Goal: Information Seeking & Learning: Learn about a topic

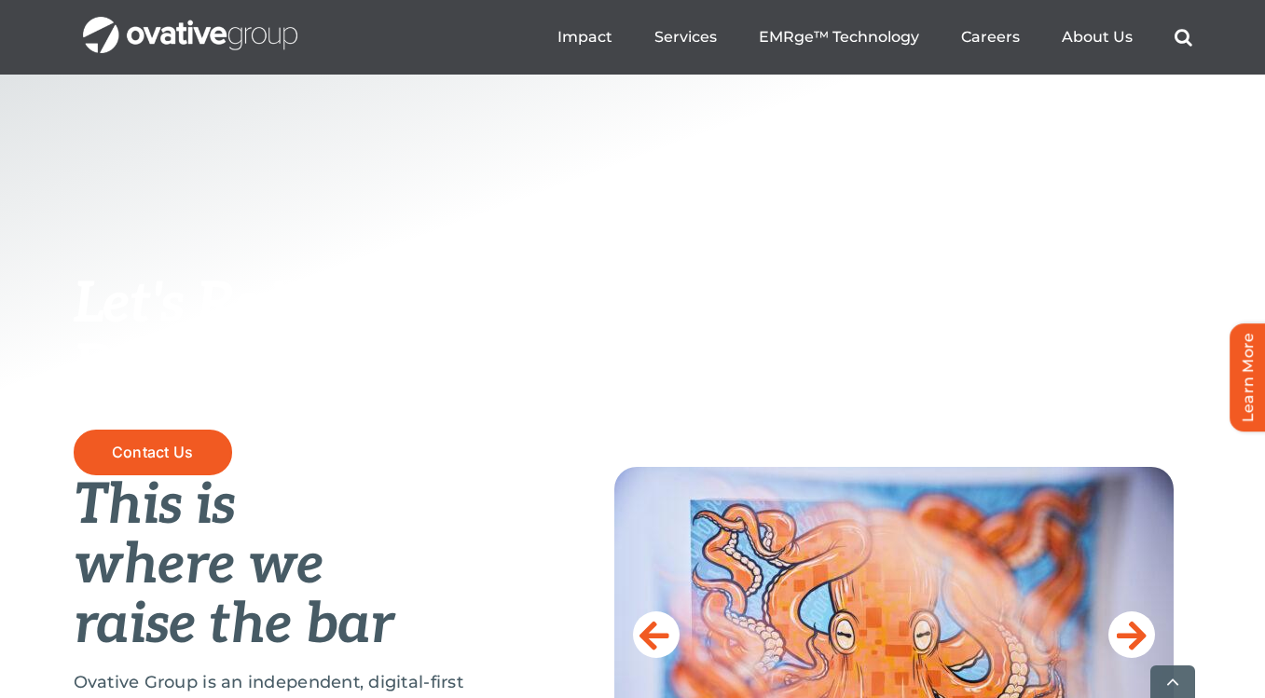
scroll to position [697, 0]
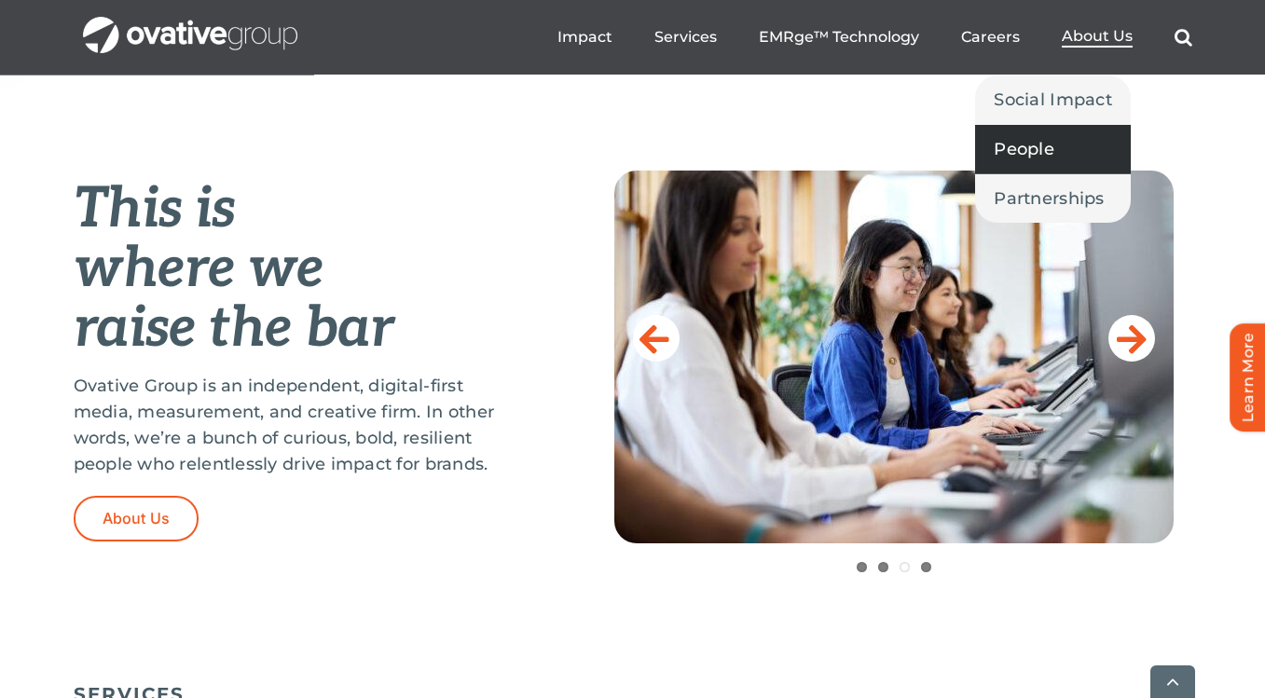
click at [1055, 144] on span "People" at bounding box center [1024, 149] width 61 height 26
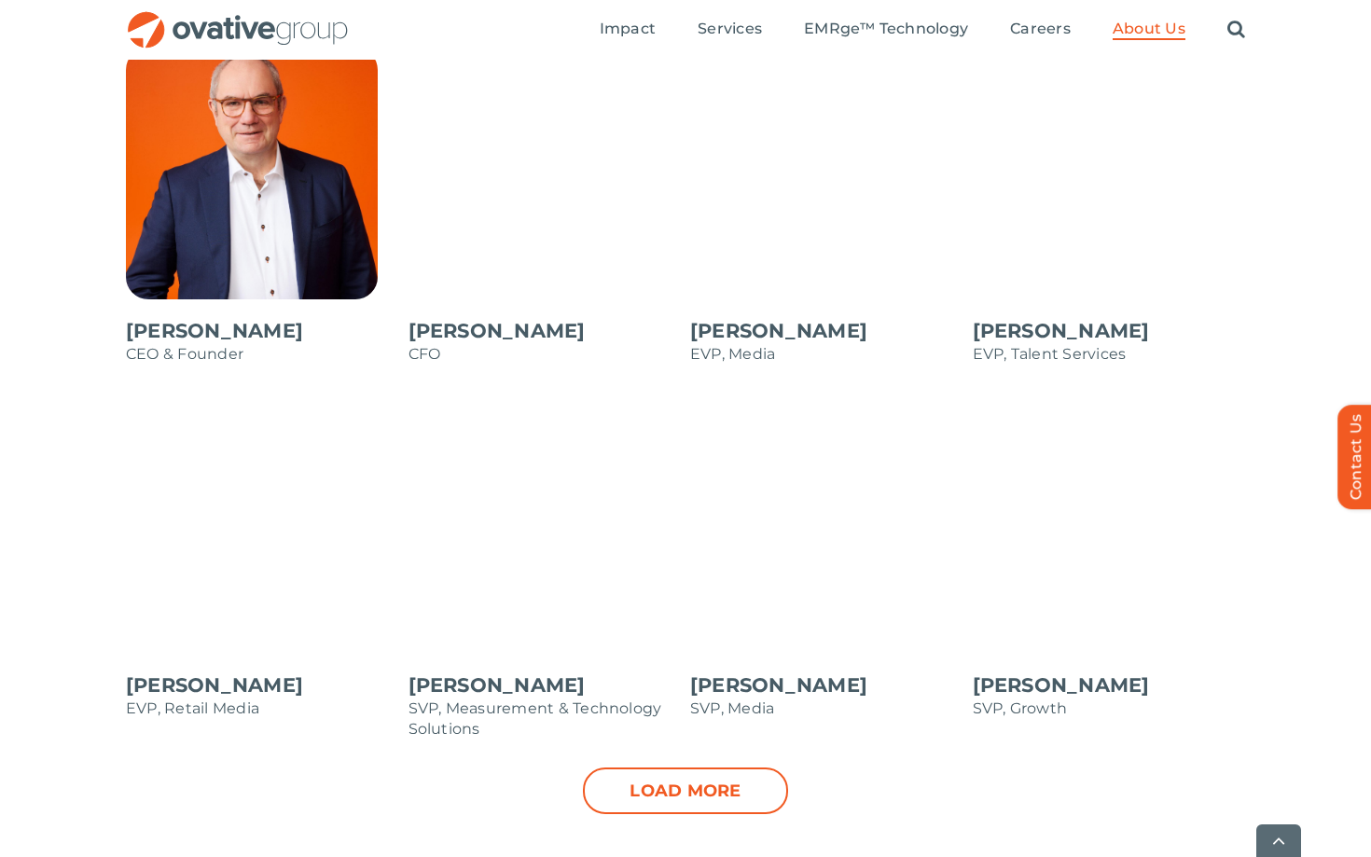
scroll to position [1662, 0]
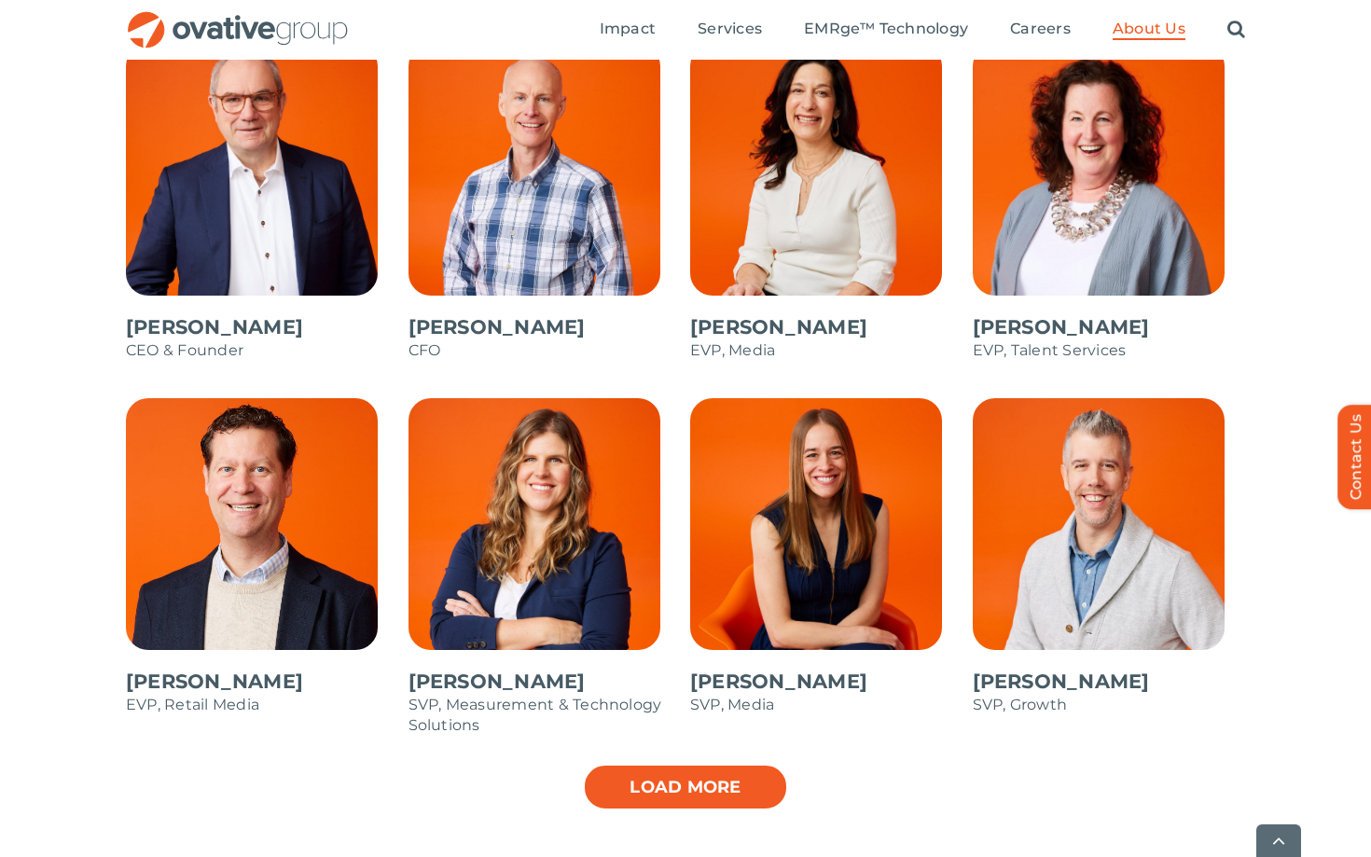
click at [636, 697] on link "Load more" at bounding box center [685, 787] width 205 height 47
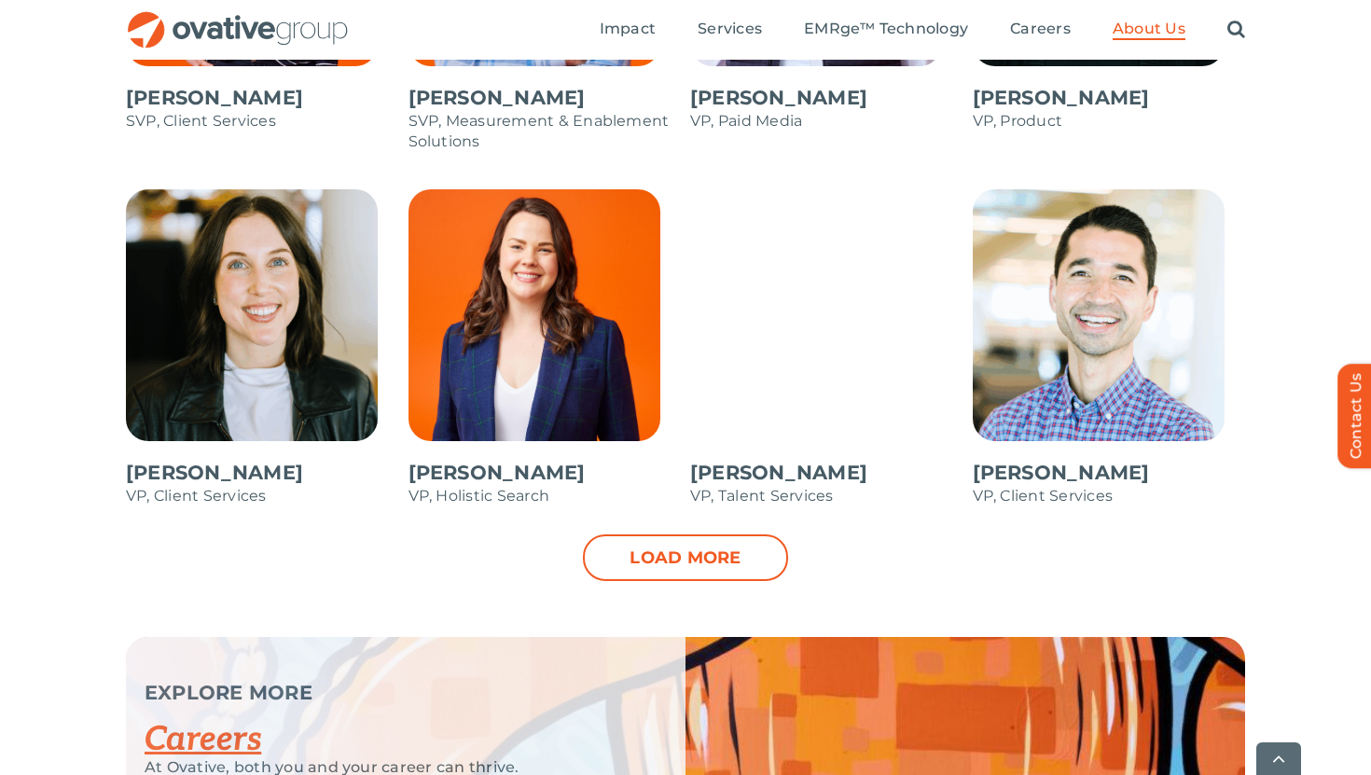
scroll to position [2831, 0]
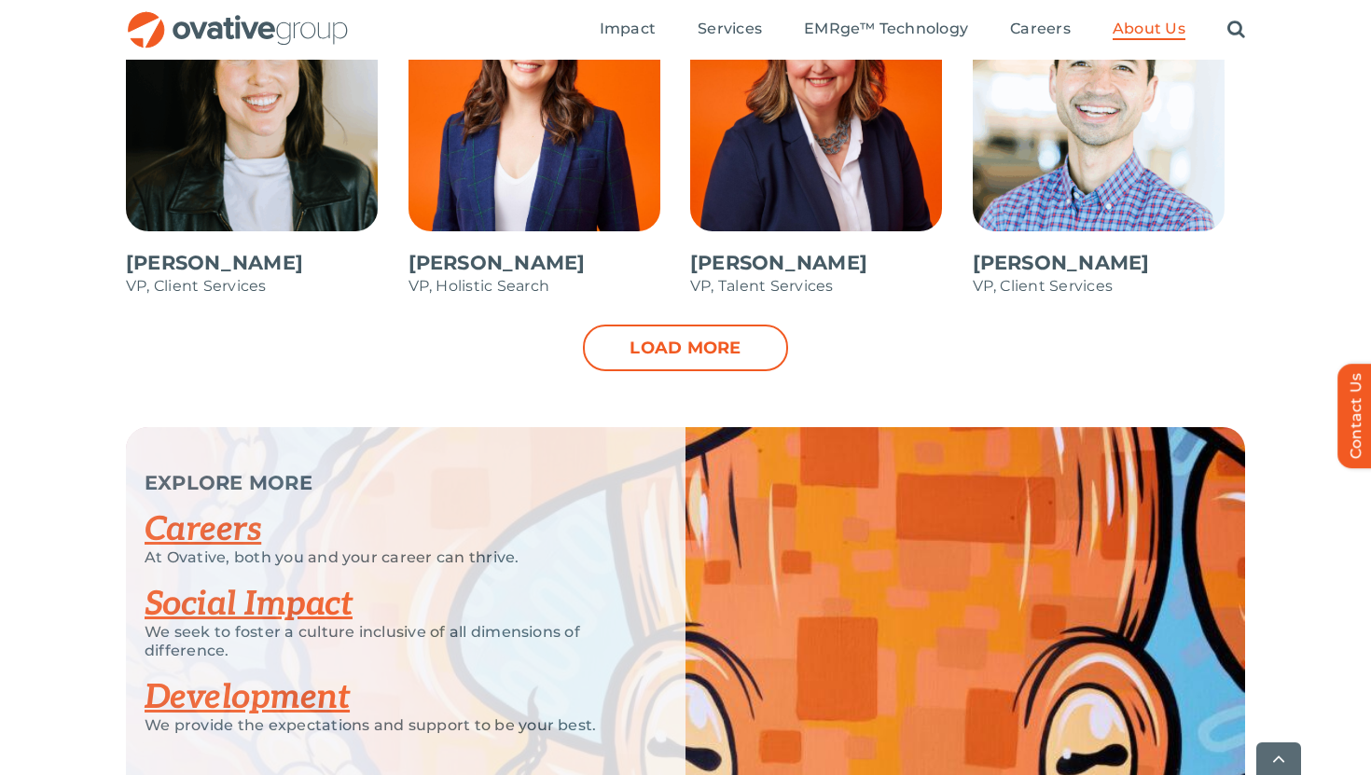
click at [692, 346] on link "Load more" at bounding box center [685, 347] width 205 height 47
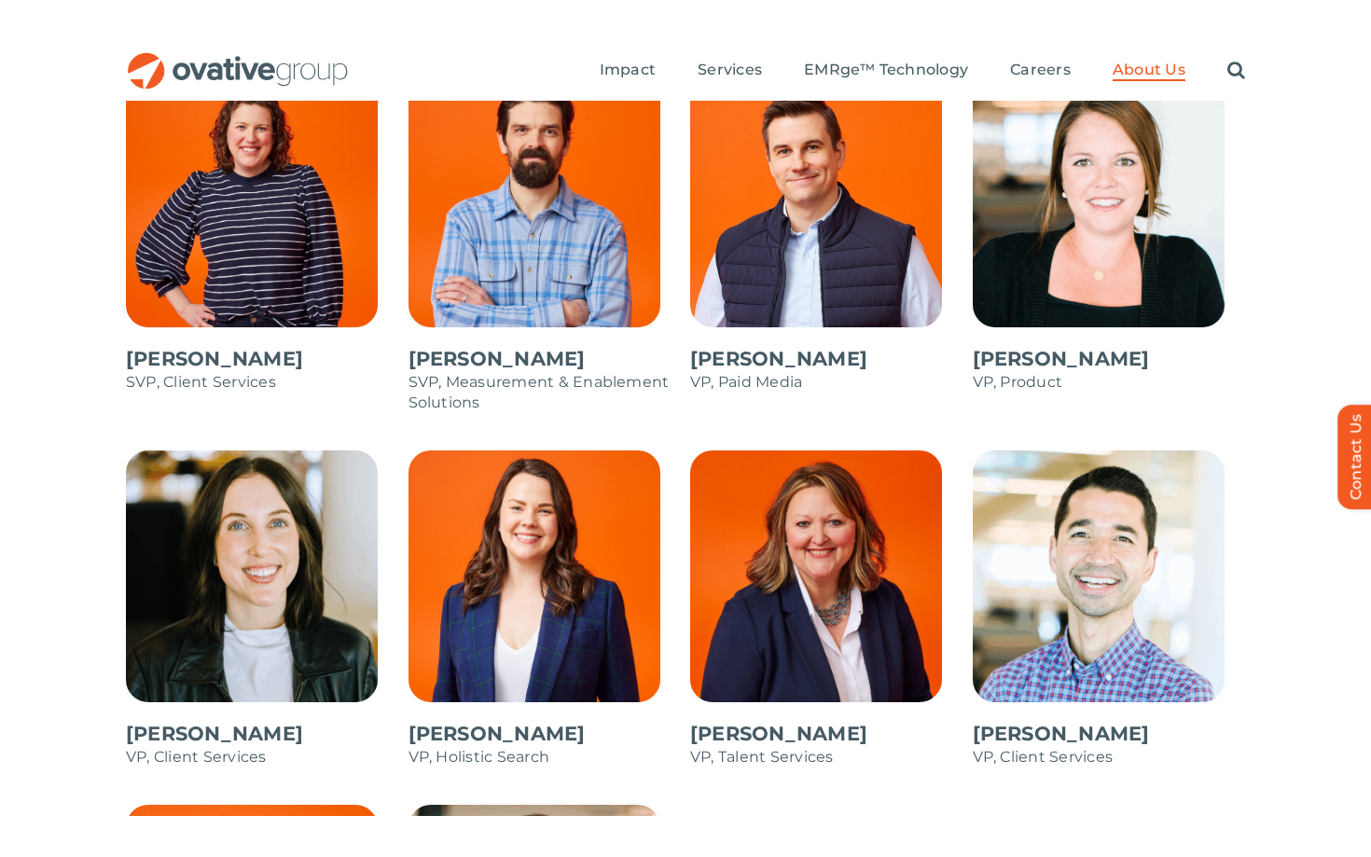
scroll to position [2331, 0]
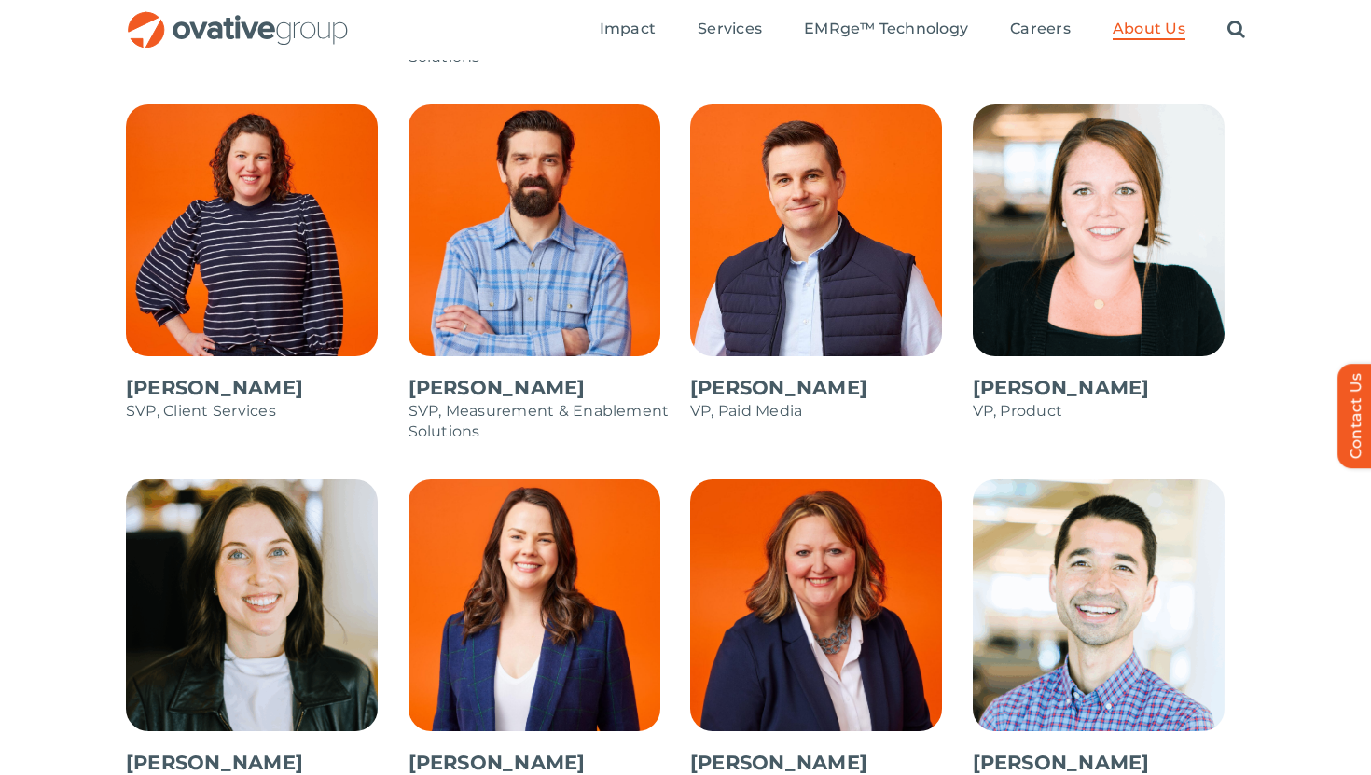
click at [262, 230] on span at bounding box center [262, 272] width 273 height 336
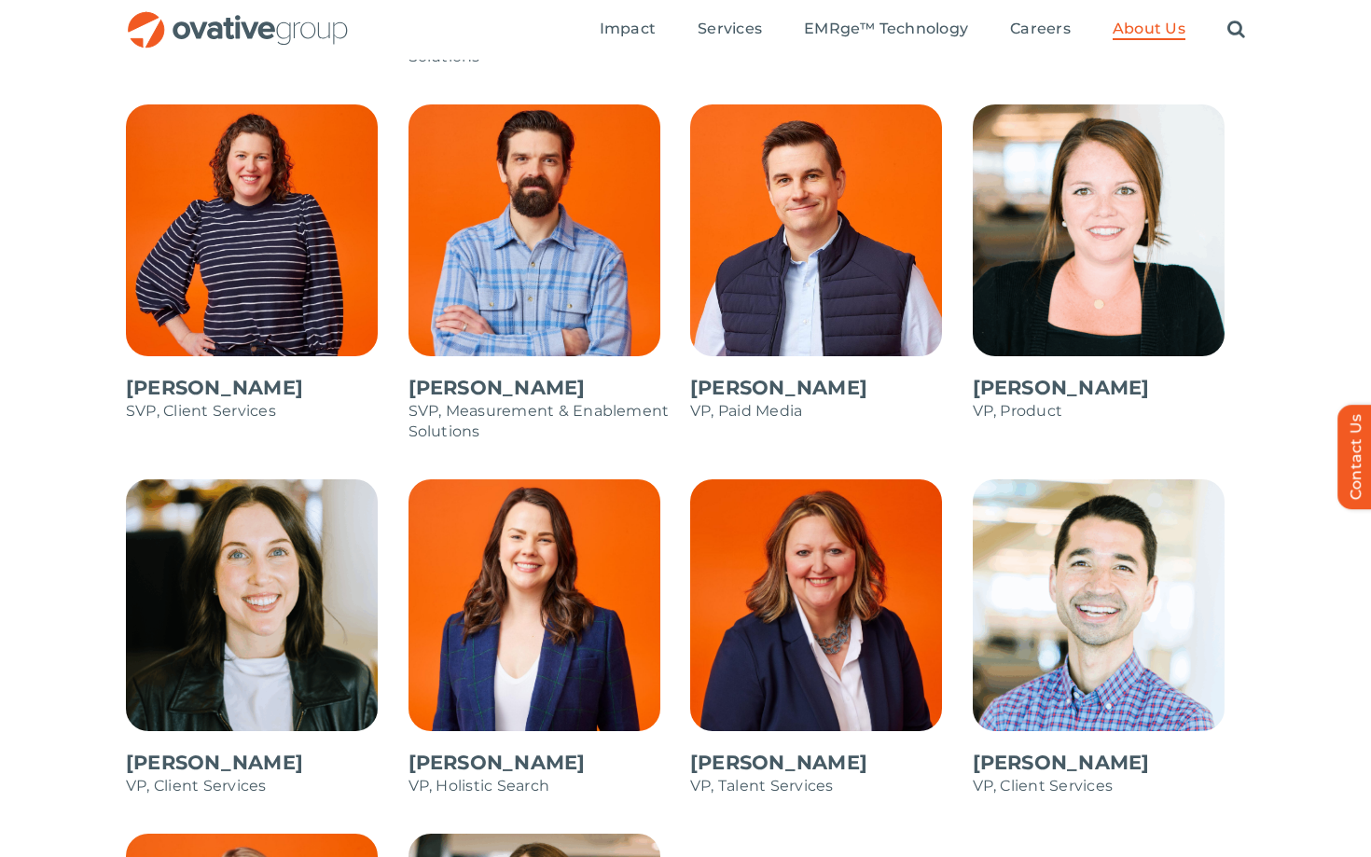
click at [63, 561] on div "Dale Nitschke CEO & Founder Steve Benson CFO Annie Zipfel EVP, Media Bonnie Gro…" at bounding box center [685, 304] width 1371 height 1859
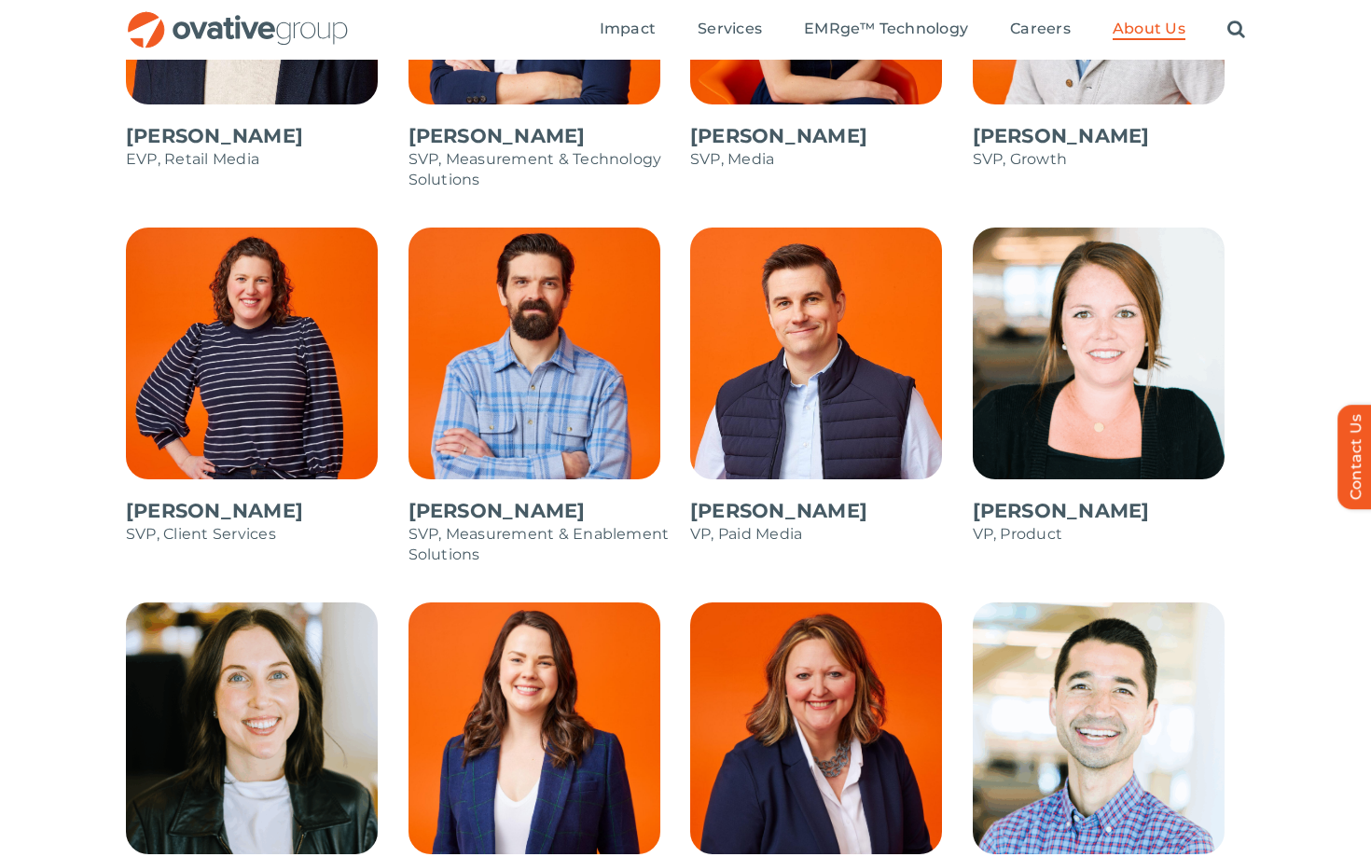
scroll to position [2186, 0]
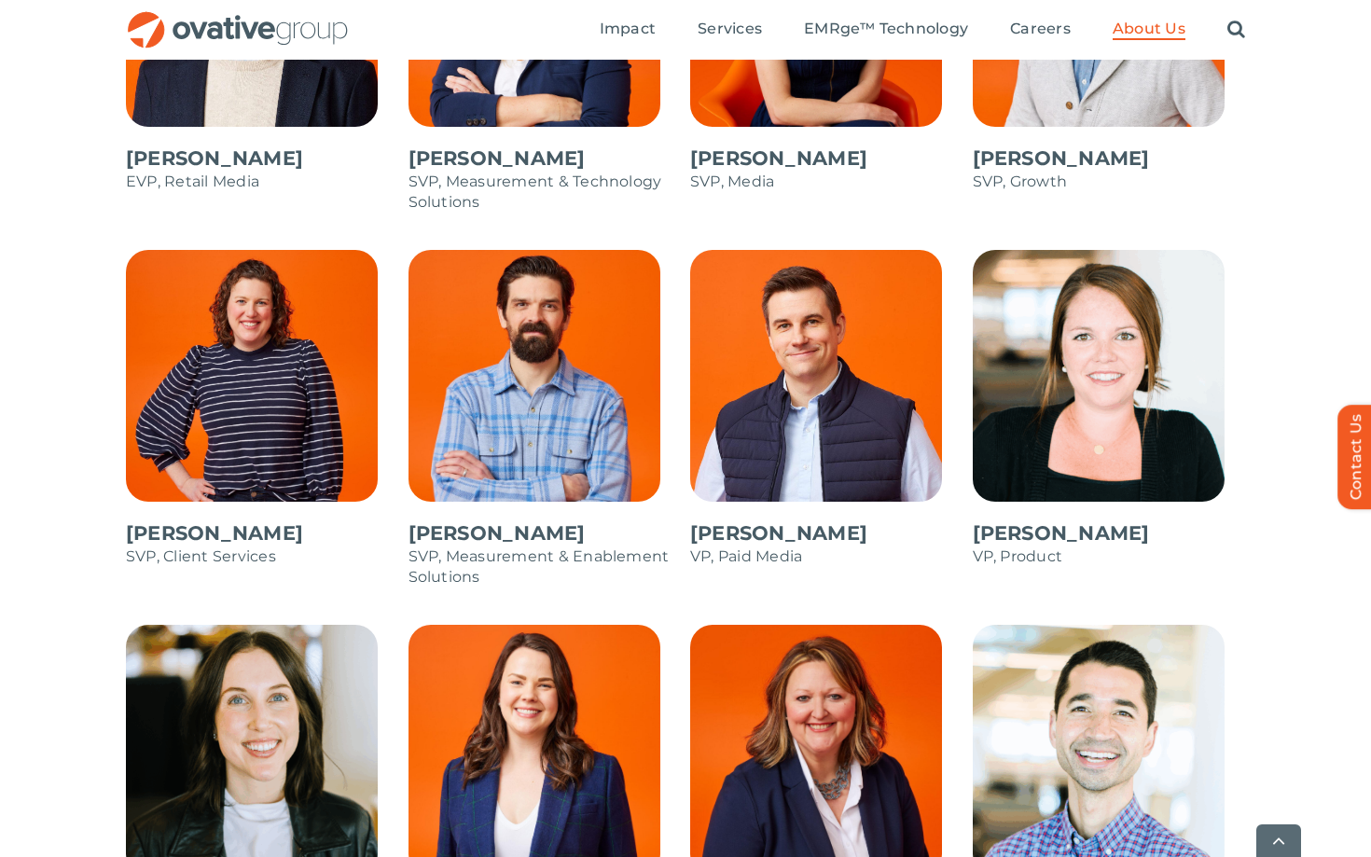
click at [63, 535] on div "Dale Nitschke CEO & Founder Steve Benson CFO Annie Zipfel EVP, Media Bonnie Gro…" at bounding box center [685, 450] width 1371 height 1859
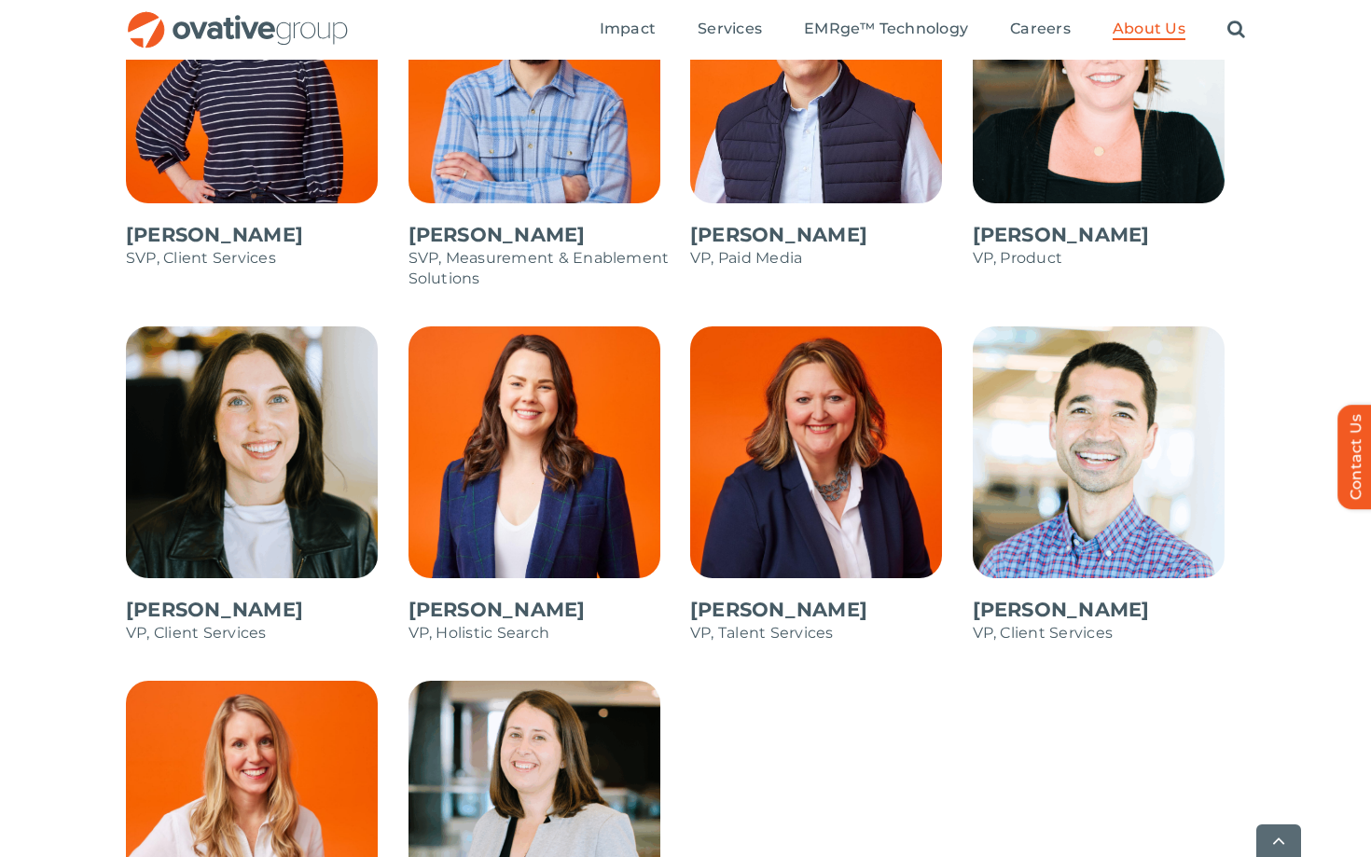
scroll to position [2587, 0]
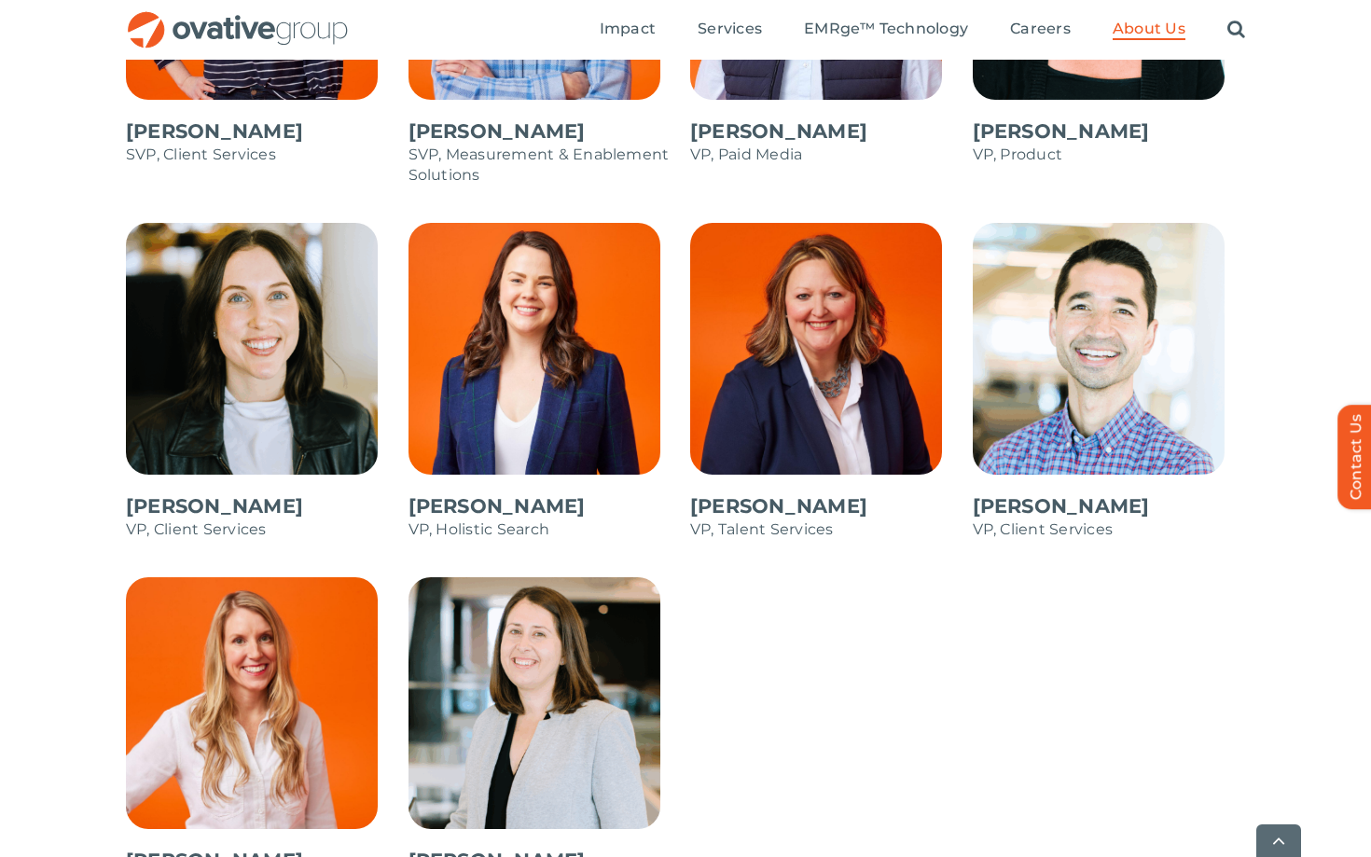
click at [23, 622] on div "Dale Nitschke CEO & Founder Steve Benson CFO Annie Zipfel EVP, Media Bonnie Gro…" at bounding box center [685, 48] width 1371 height 1859
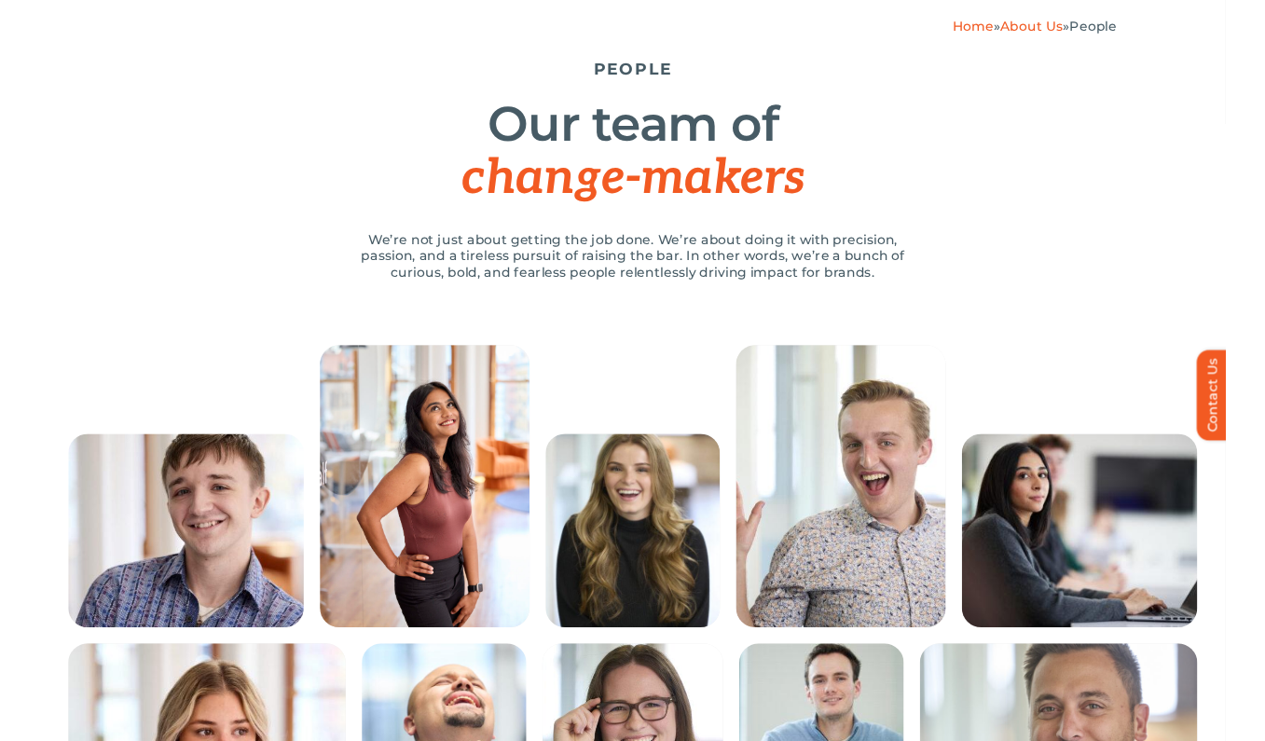
scroll to position [0, 0]
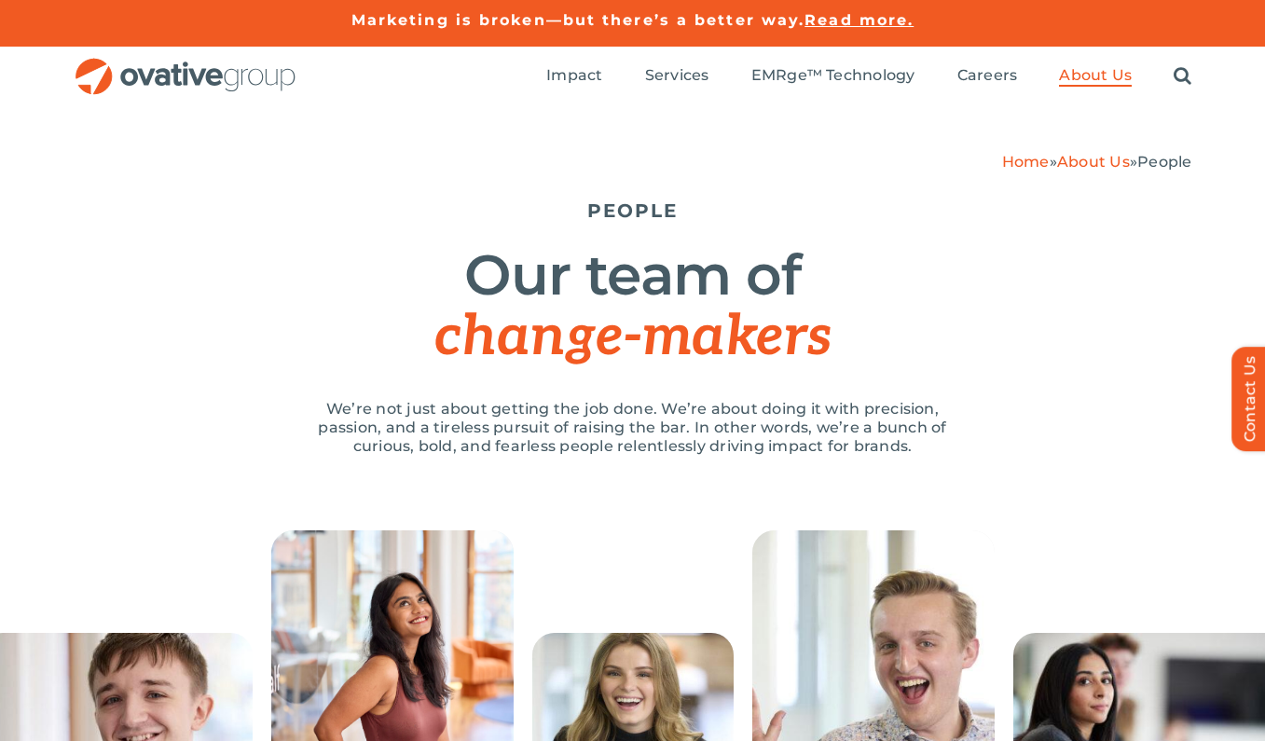
click at [625, 282] on h1 "Our team of change-makers" at bounding box center [633, 306] width 1119 height 122
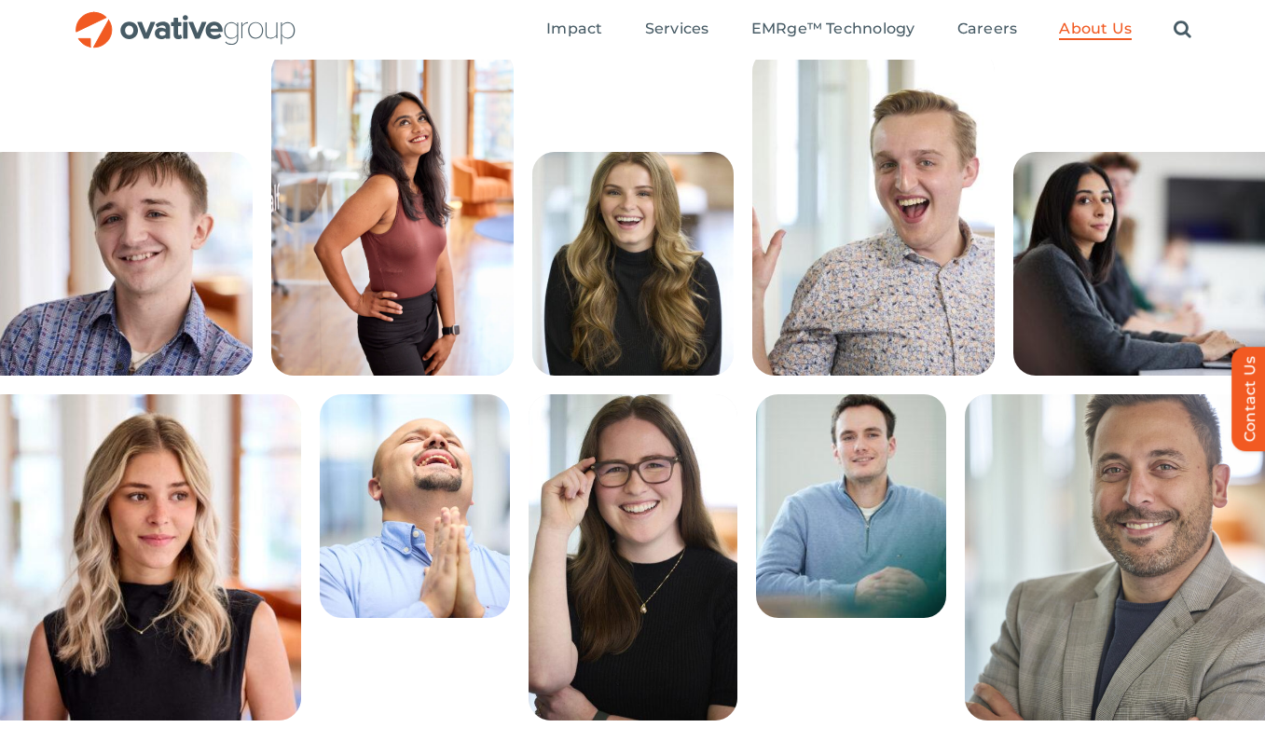
scroll to position [450, 0]
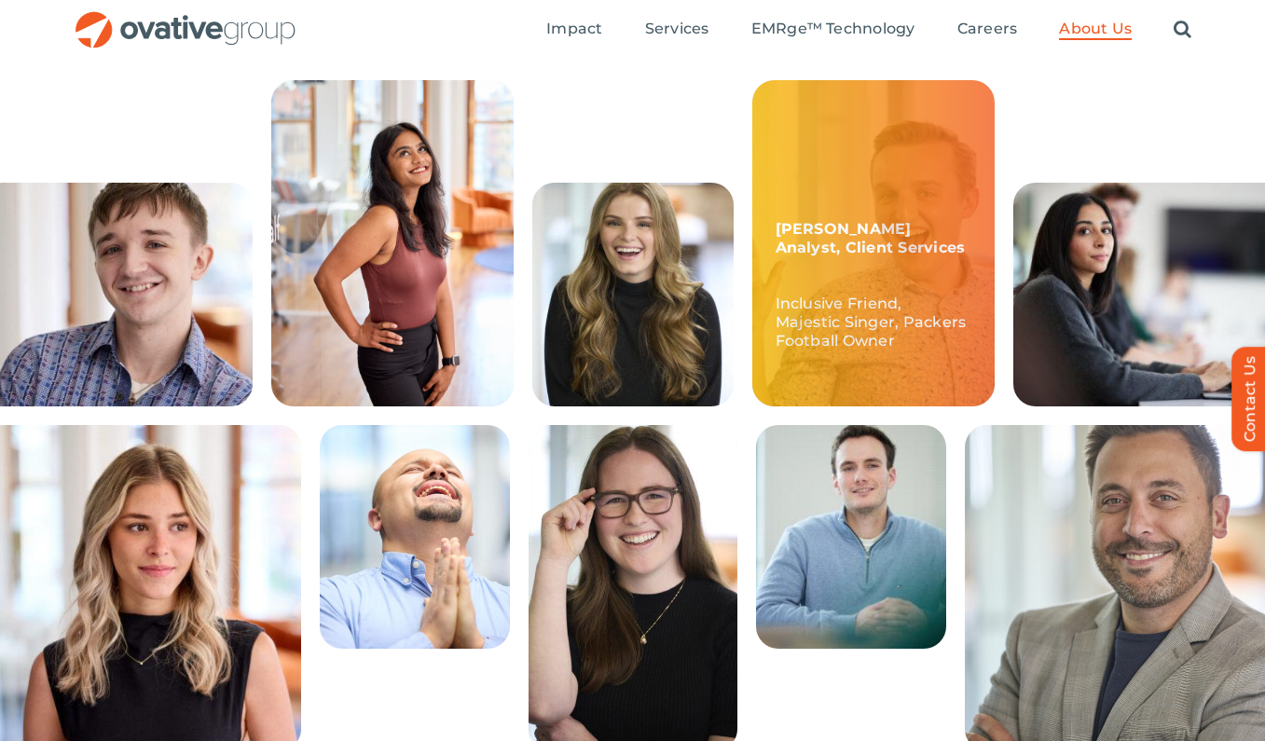
click at [862, 328] on p "Inclusive Friend, Majestic Singer, Packers Football Owner" at bounding box center [874, 313] width 196 height 75
click at [804, 350] on p "Inclusive Friend, Majestic Singer, Packers Football Owner" at bounding box center [874, 313] width 196 height 75
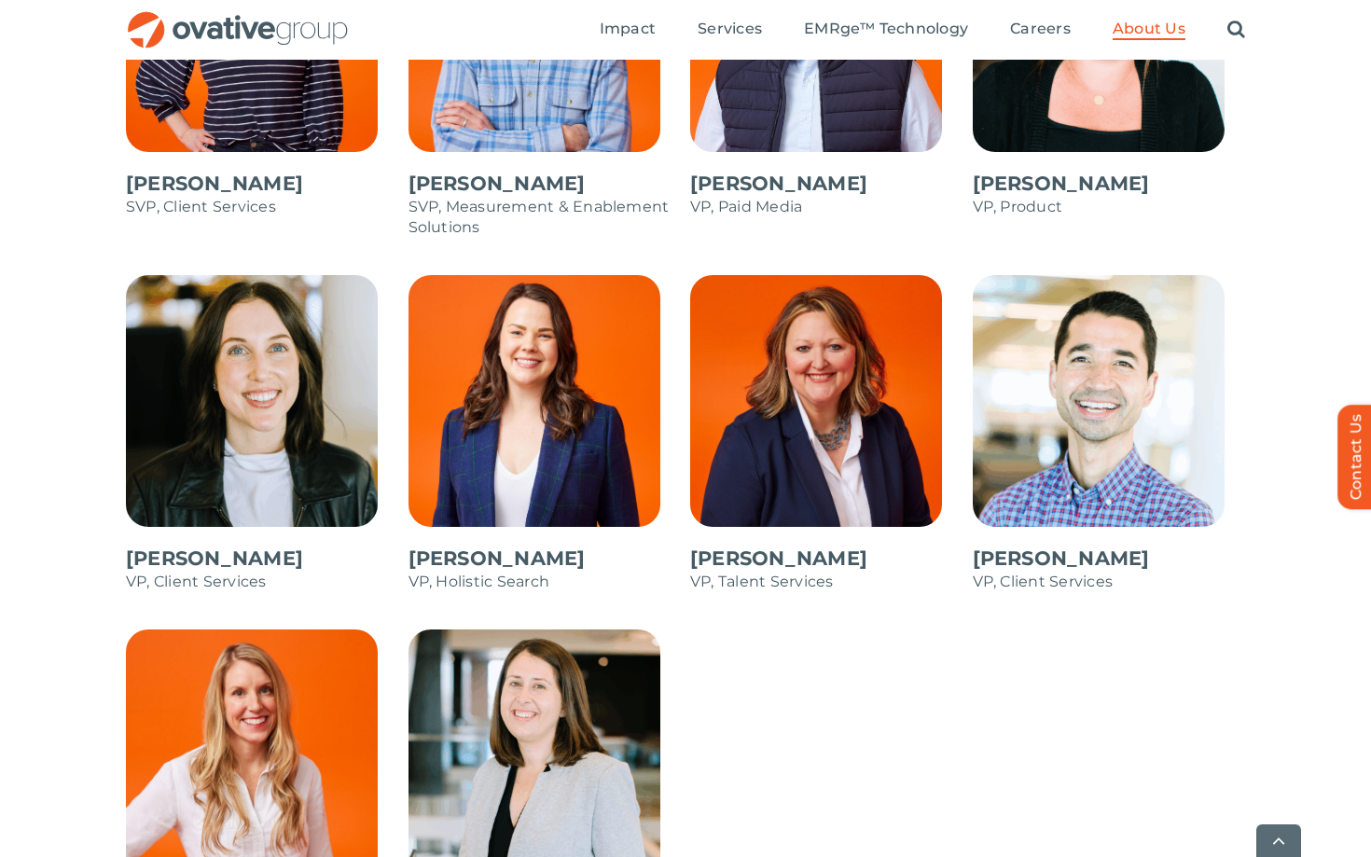
scroll to position [2557, 0]
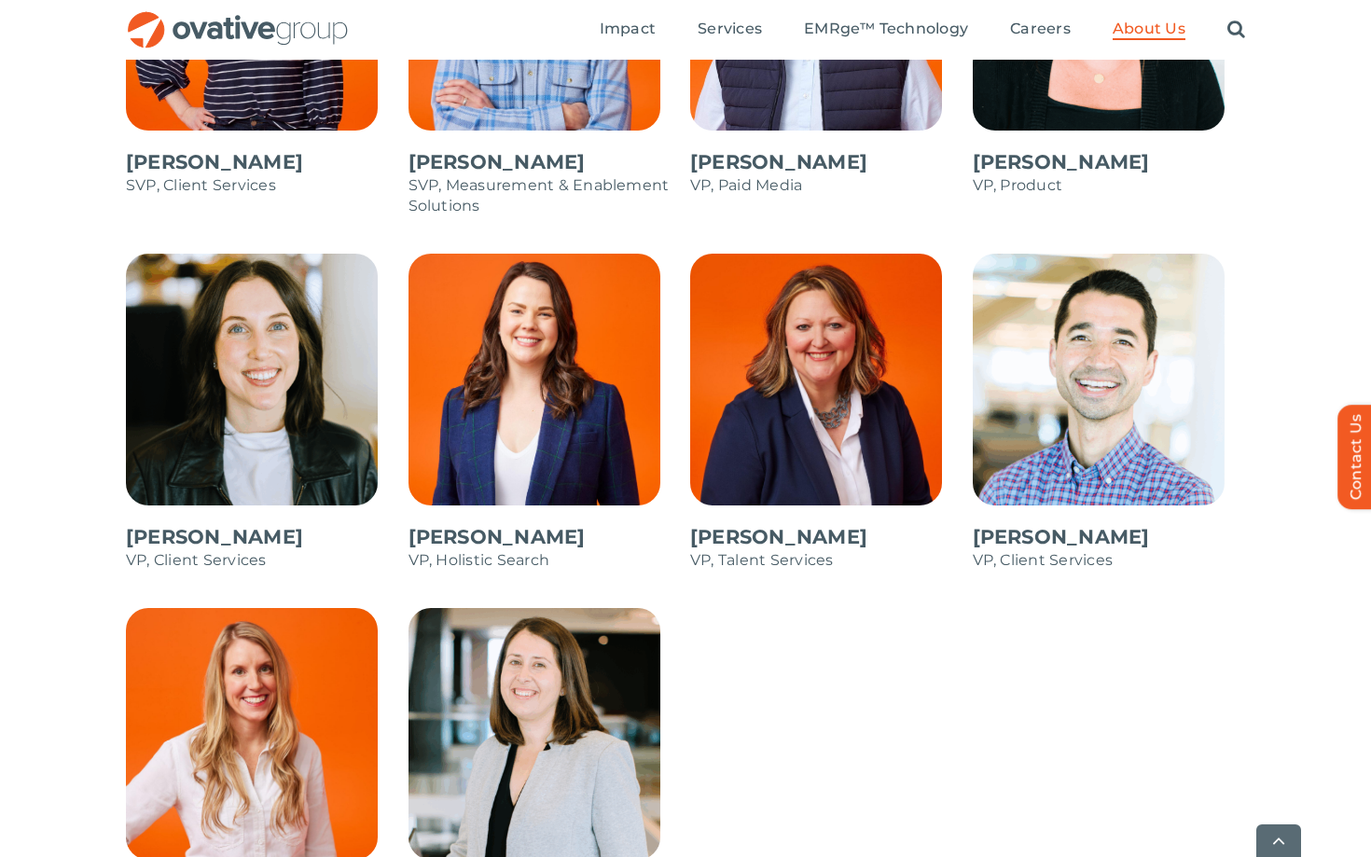
click at [565, 391] on span at bounding box center [544, 422] width 273 height 336
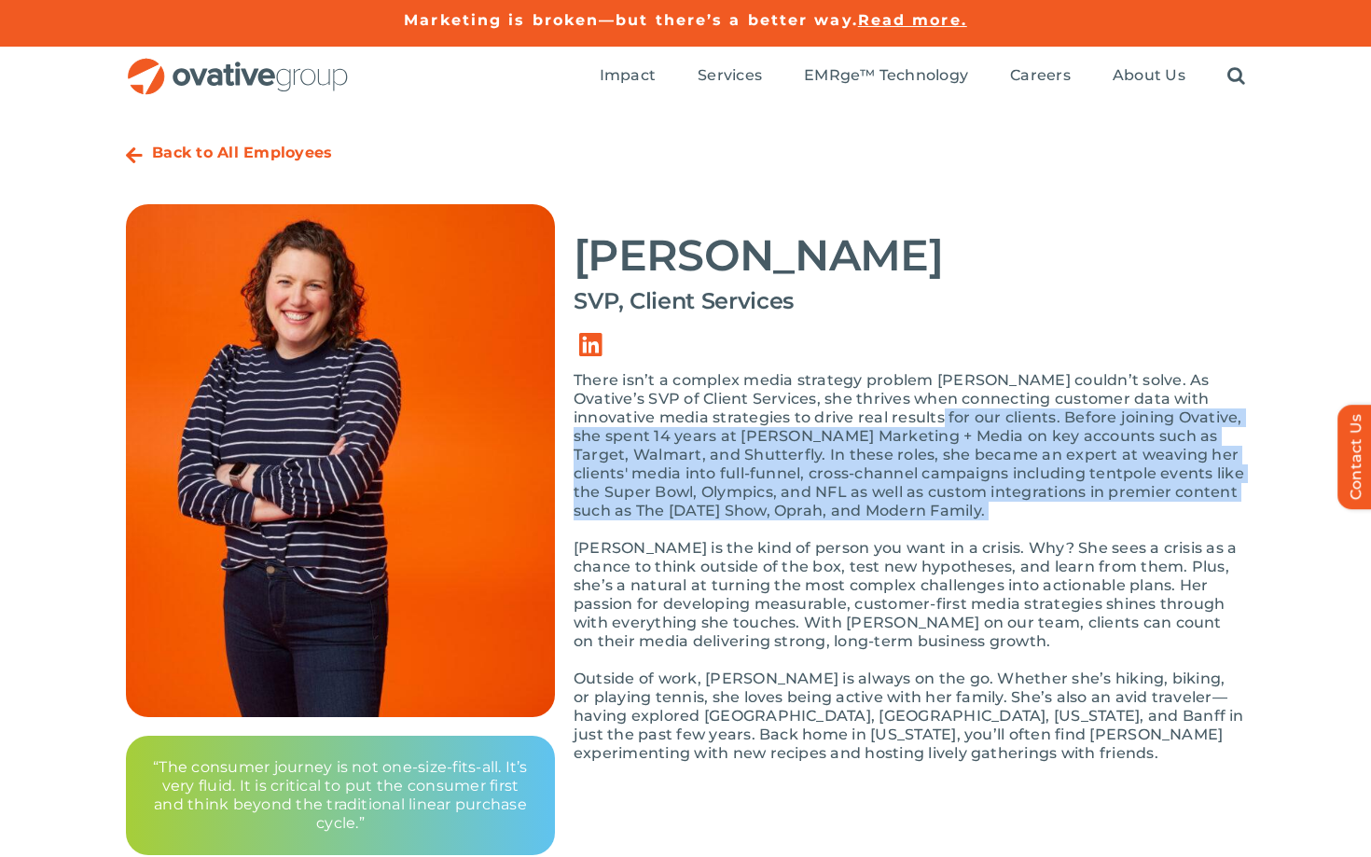
drag, startPoint x: 945, startPoint y: 522, endPoint x: 893, endPoint y: 417, distance: 117.6
click at [893, 417] on div "There isn’t a complex media strategy problem Shannon couldn’t solve. As Ovative…" at bounding box center [908, 576] width 671 height 410
click at [893, 417] on p "There isn’t a complex media strategy problem Shannon couldn’t solve. As Ovative…" at bounding box center [908, 445] width 671 height 149
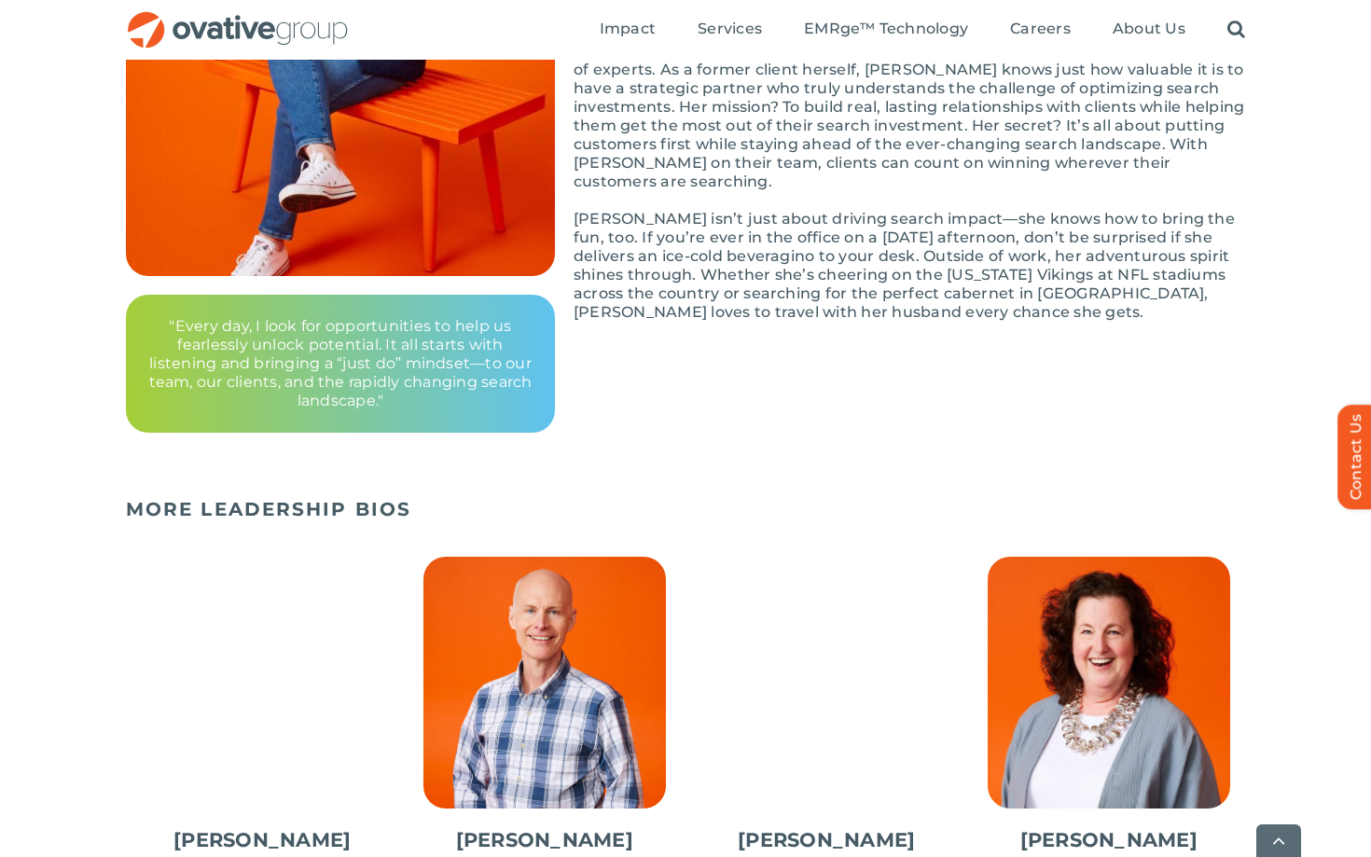
scroll to position [462, 0]
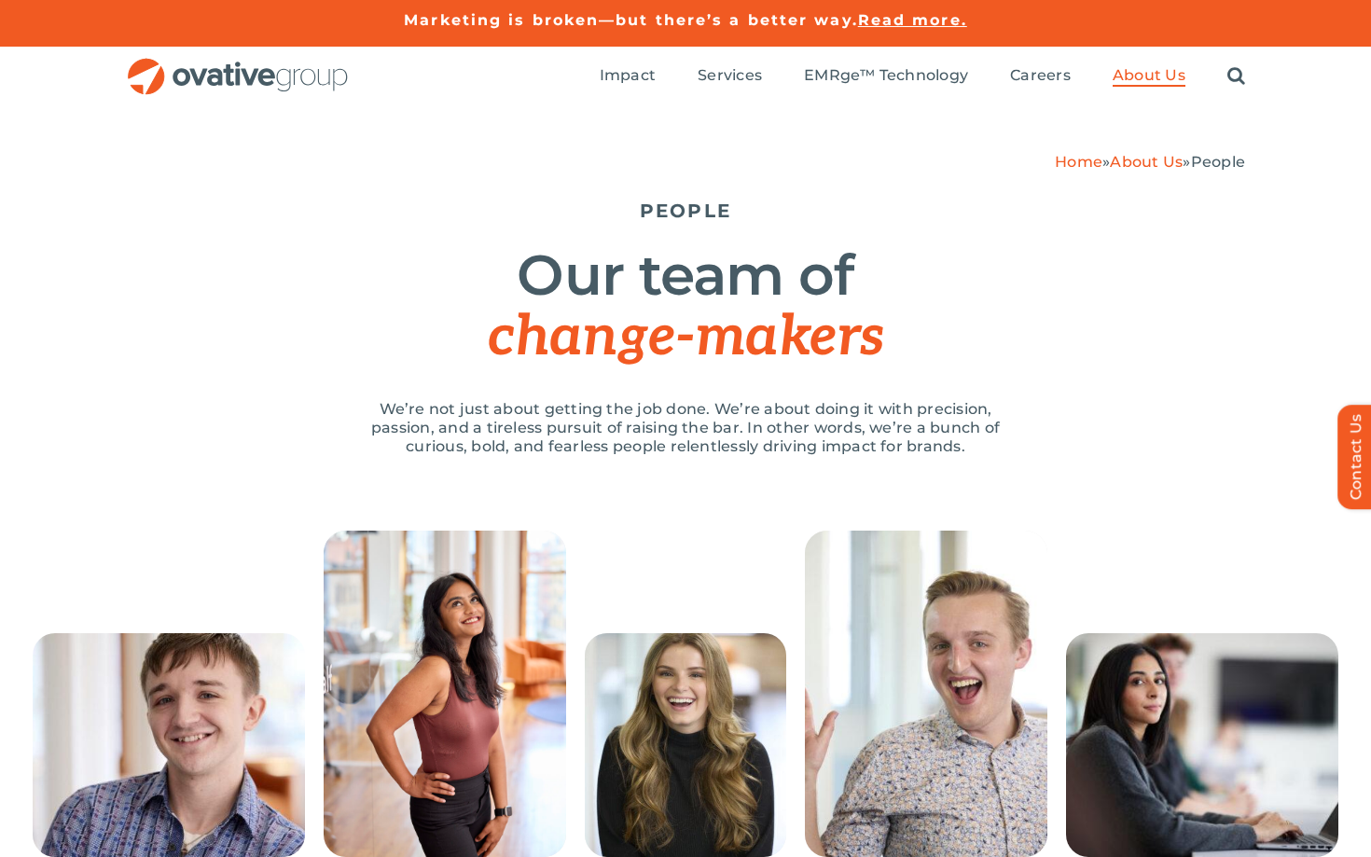
click at [674, 426] on p "We’re not just about getting the job done. We’re about doing it with precision,…" at bounding box center [685, 428] width 671 height 56
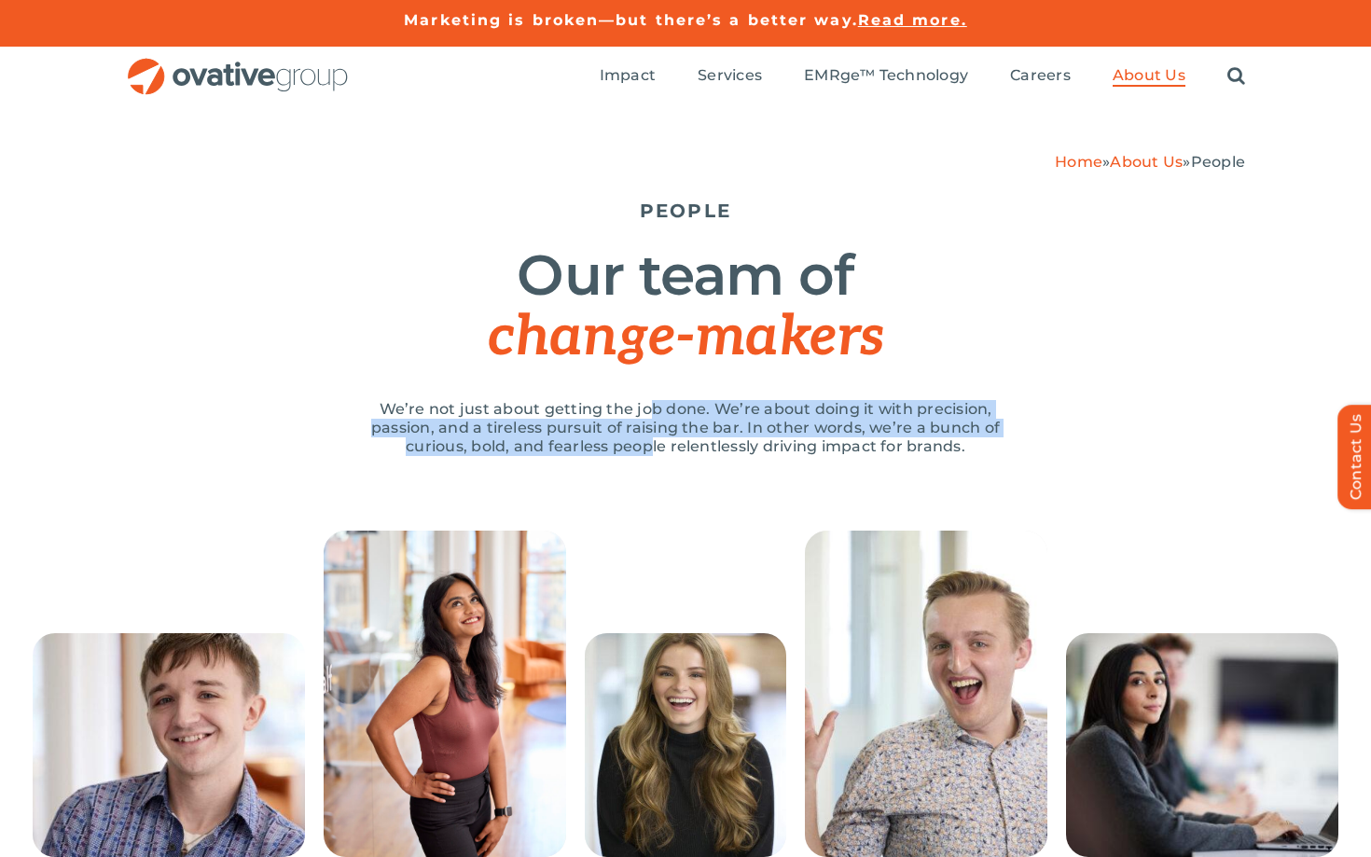
drag, startPoint x: 647, startPoint y: 447, endPoint x: 651, endPoint y: 408, distance: 38.4
click at [651, 408] on p "We’re not just about getting the job done. We’re about doing it with precision,…" at bounding box center [685, 428] width 671 height 56
drag, startPoint x: 651, startPoint y: 408, endPoint x: 647, endPoint y: 450, distance: 42.1
click at [647, 450] on p "We’re not just about getting the job done. We’re about doing it with precision,…" at bounding box center [685, 428] width 671 height 56
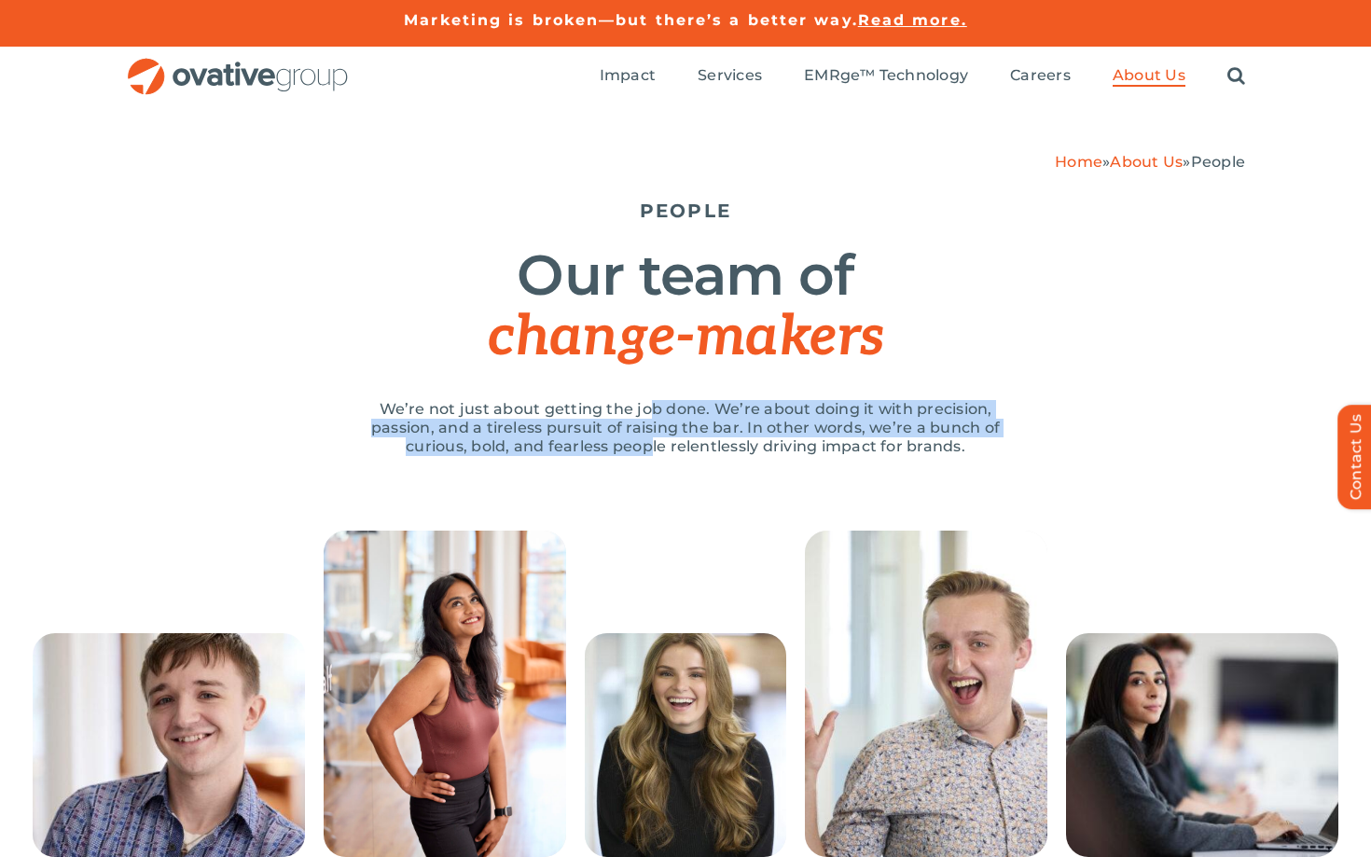
click at [647, 450] on p "We’re not just about getting the job done. We’re about doing it with precision,…" at bounding box center [685, 428] width 671 height 56
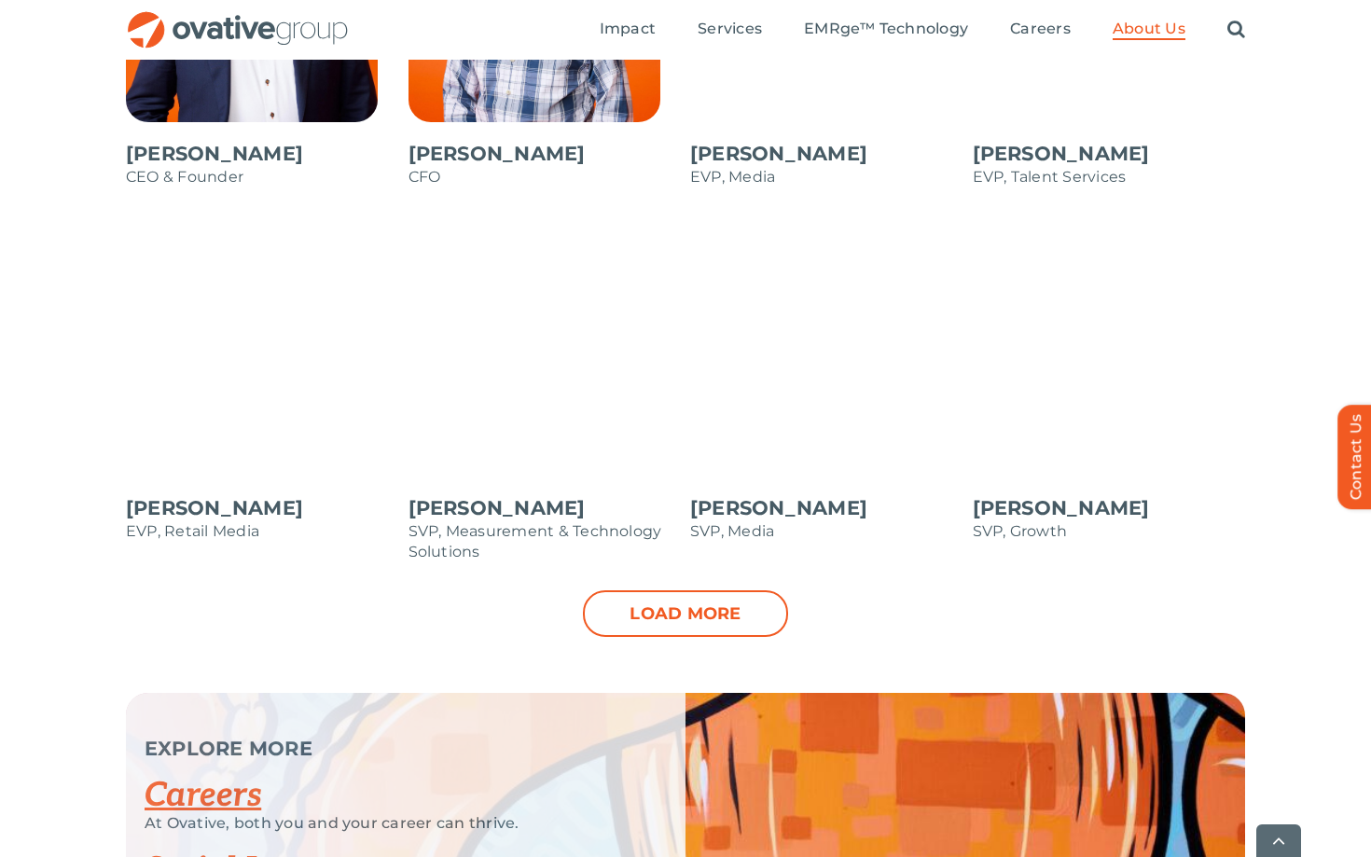
scroll to position [1842, 0]
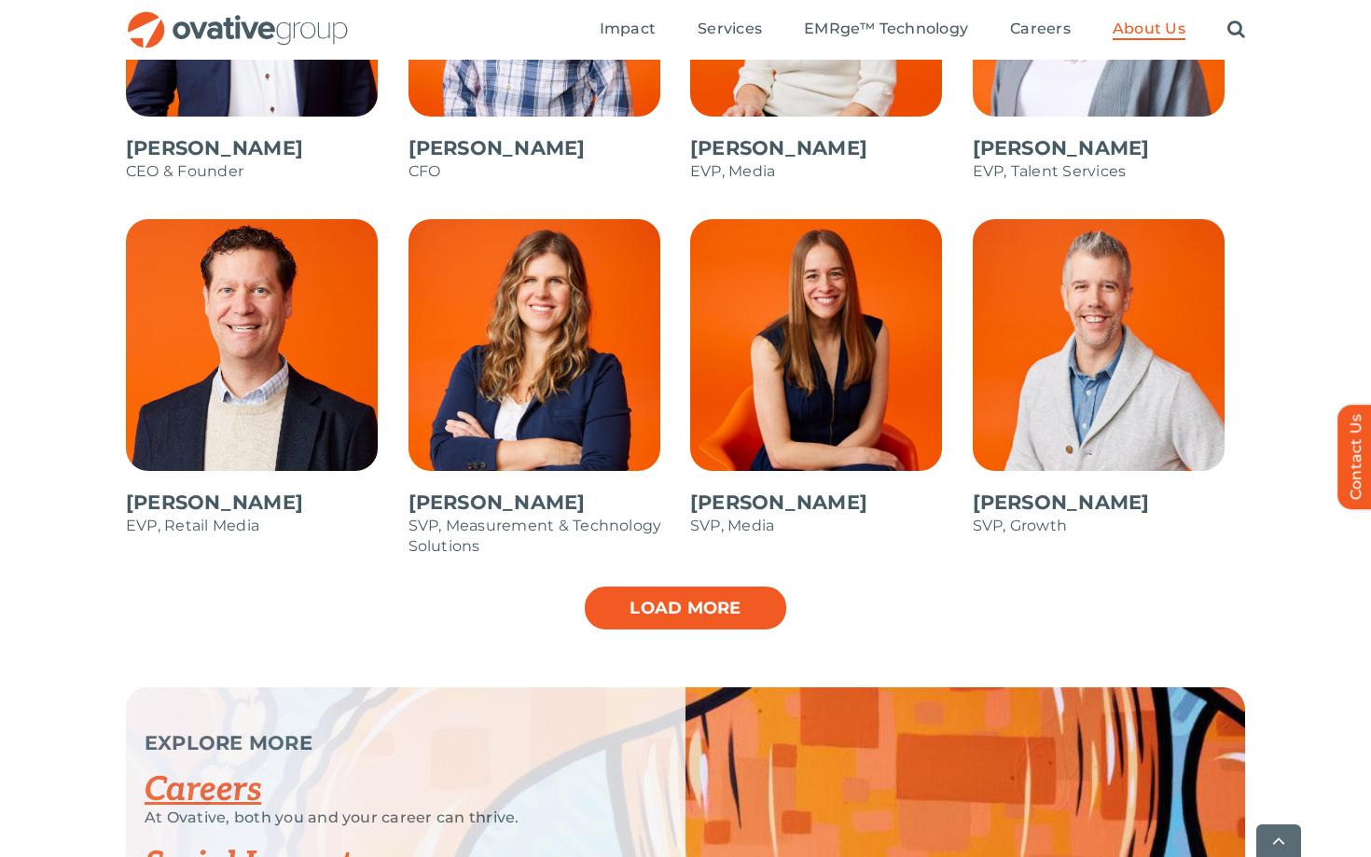
click at [723, 617] on link "Load more" at bounding box center [685, 608] width 205 height 47
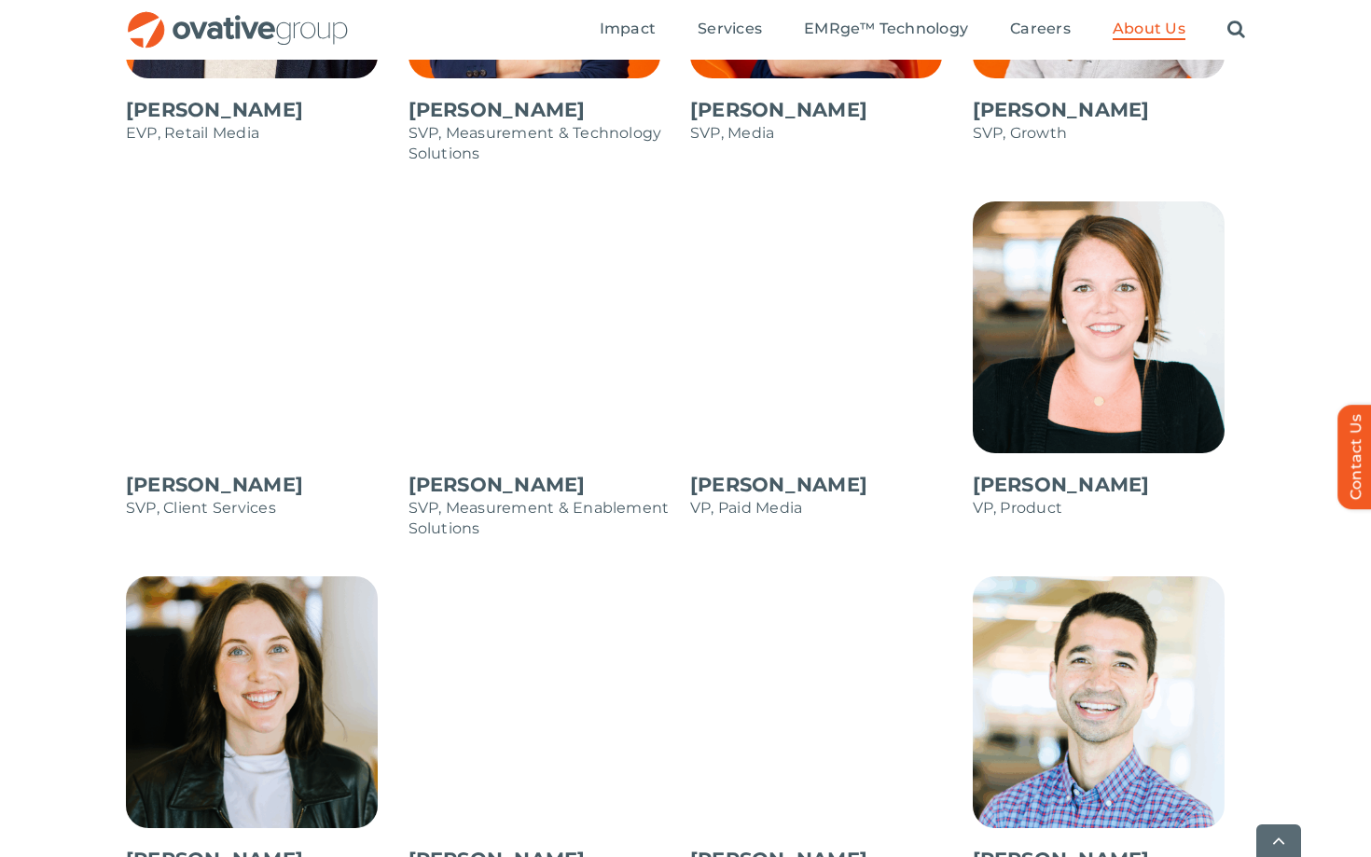
scroll to position [2625, 0]
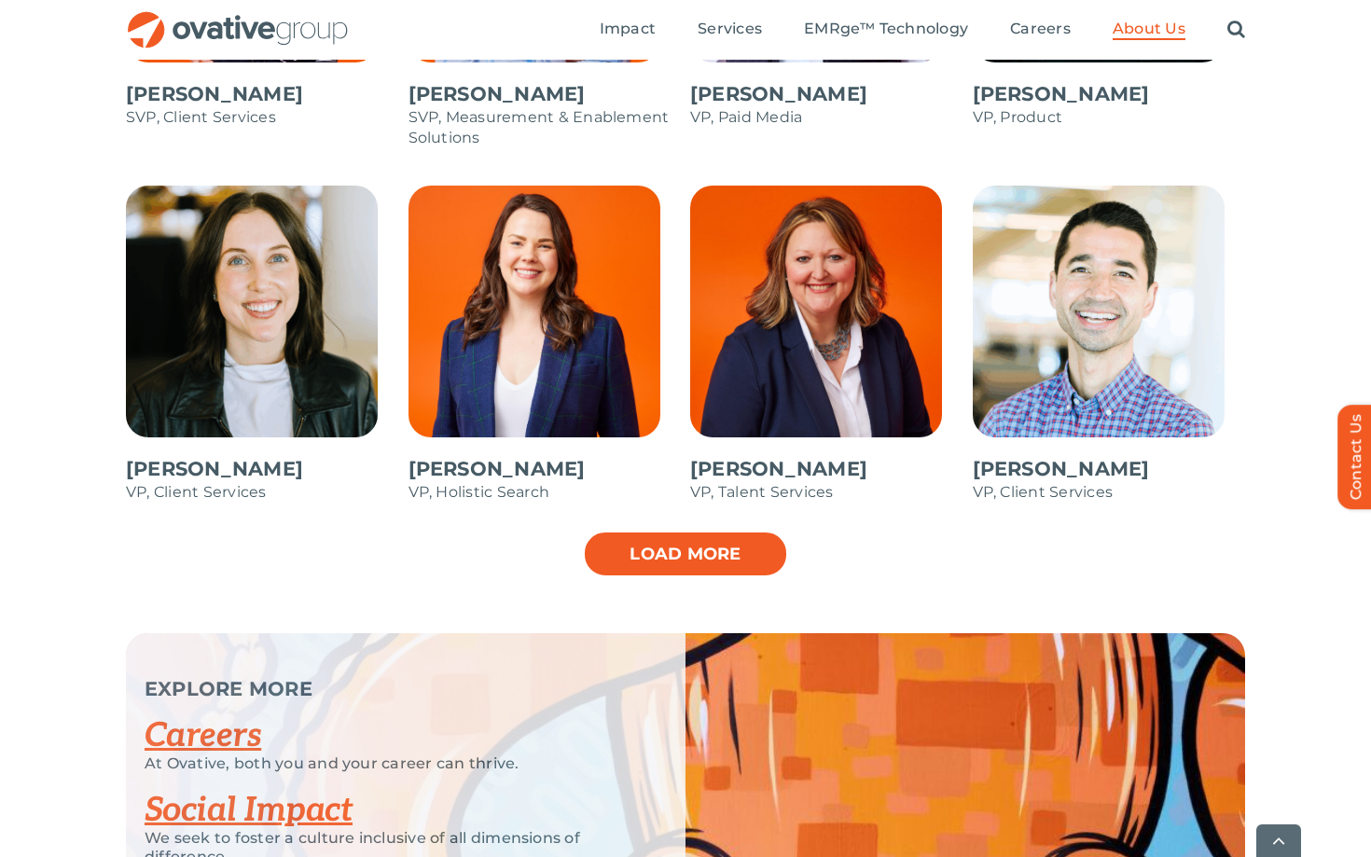
click at [694, 553] on link "Load more" at bounding box center [685, 554] width 205 height 47
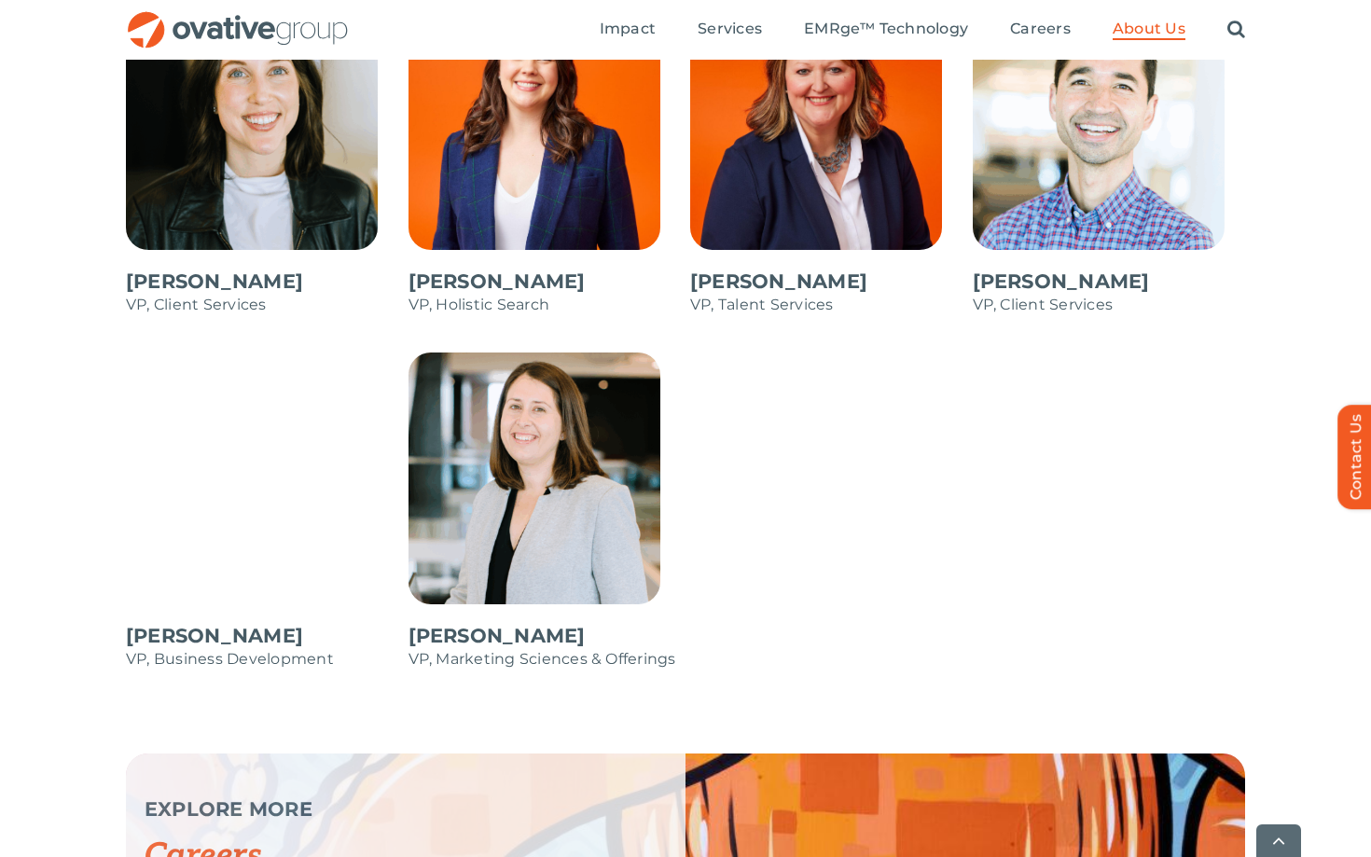
scroll to position [2959, 0]
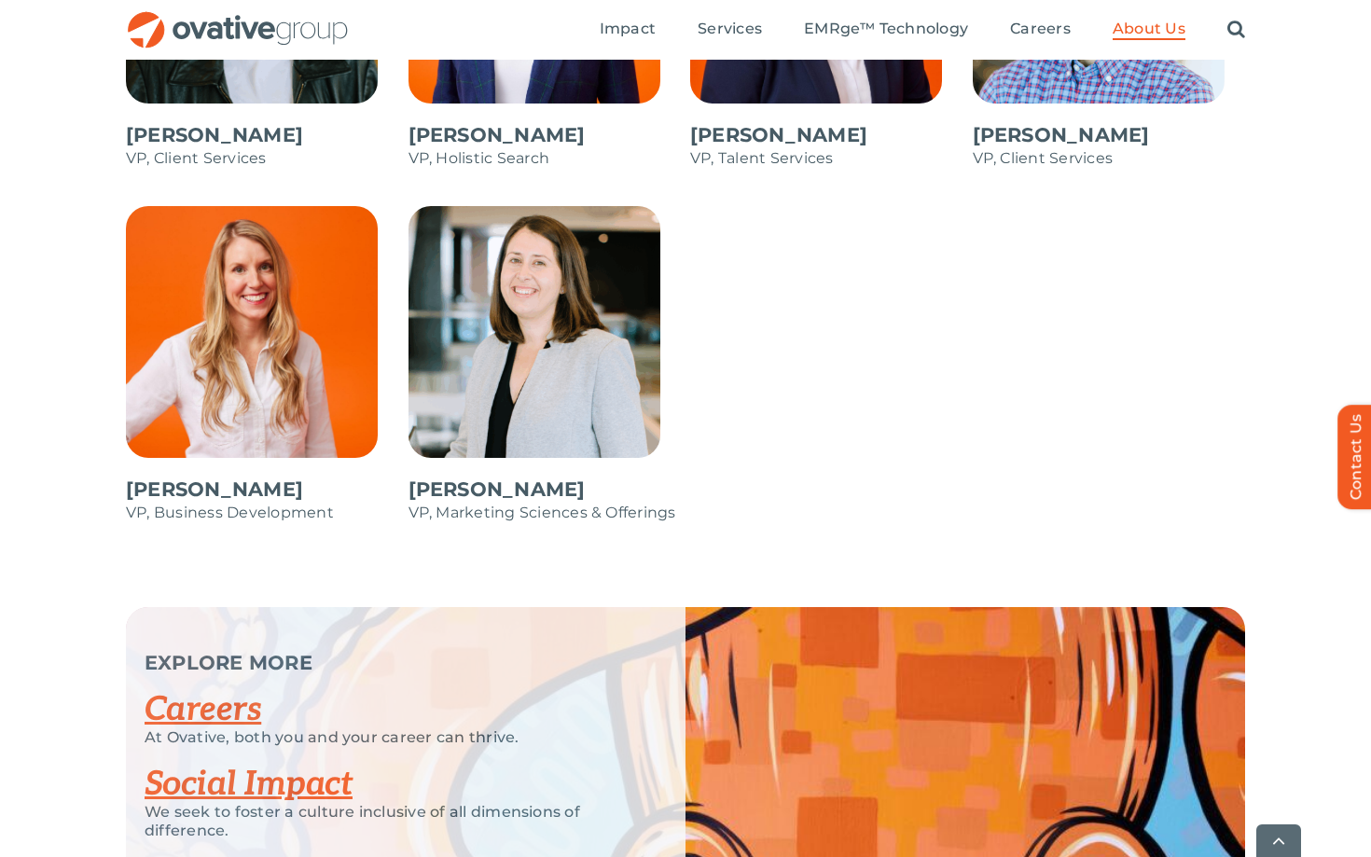
click at [33, 700] on div "EXPLORE MORE Careers At Ovative, both you and your career can thrive. Social Im…" at bounding box center [685, 793] width 1371 height 373
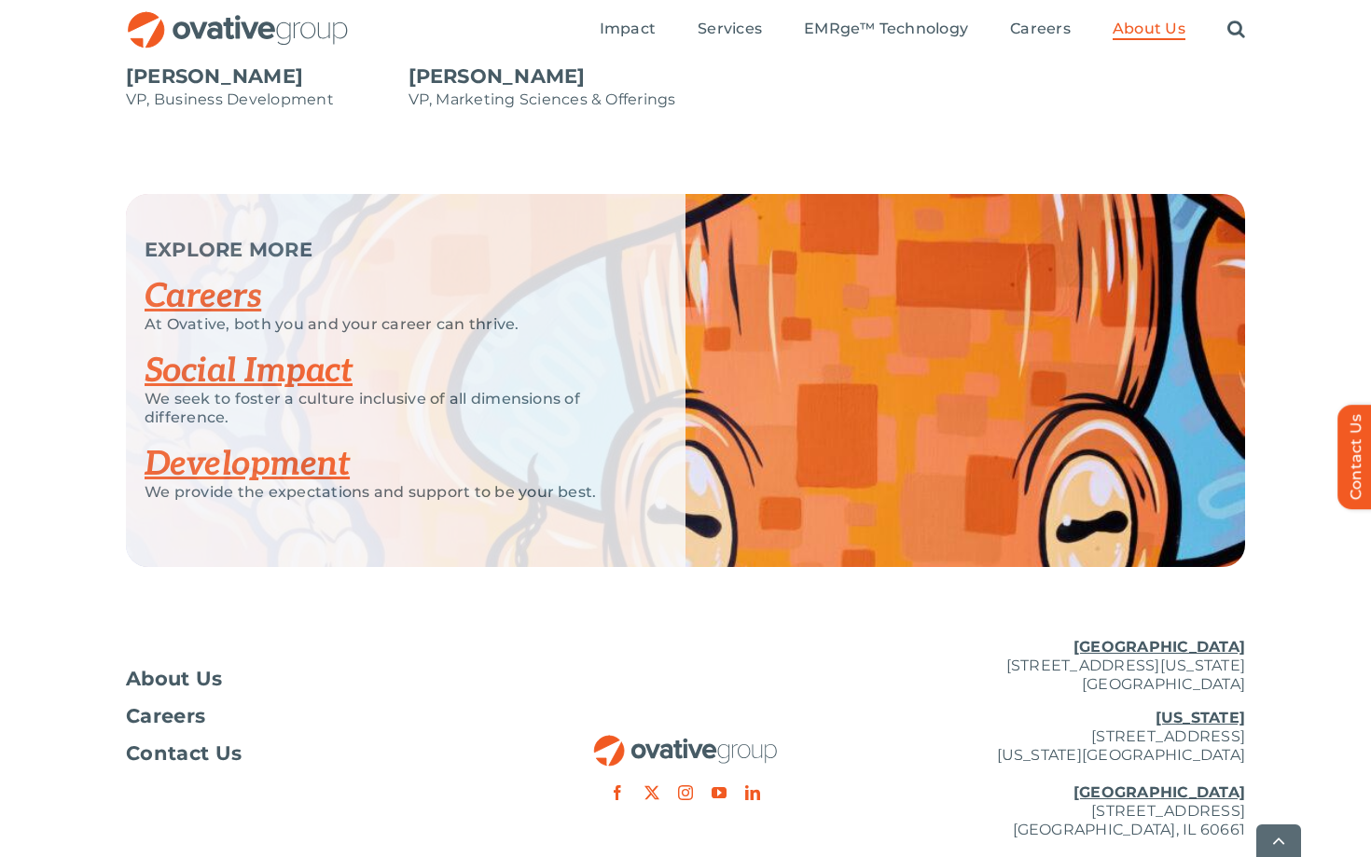
scroll to position [3408, 0]
